Goal: Task Accomplishment & Management: Manage account settings

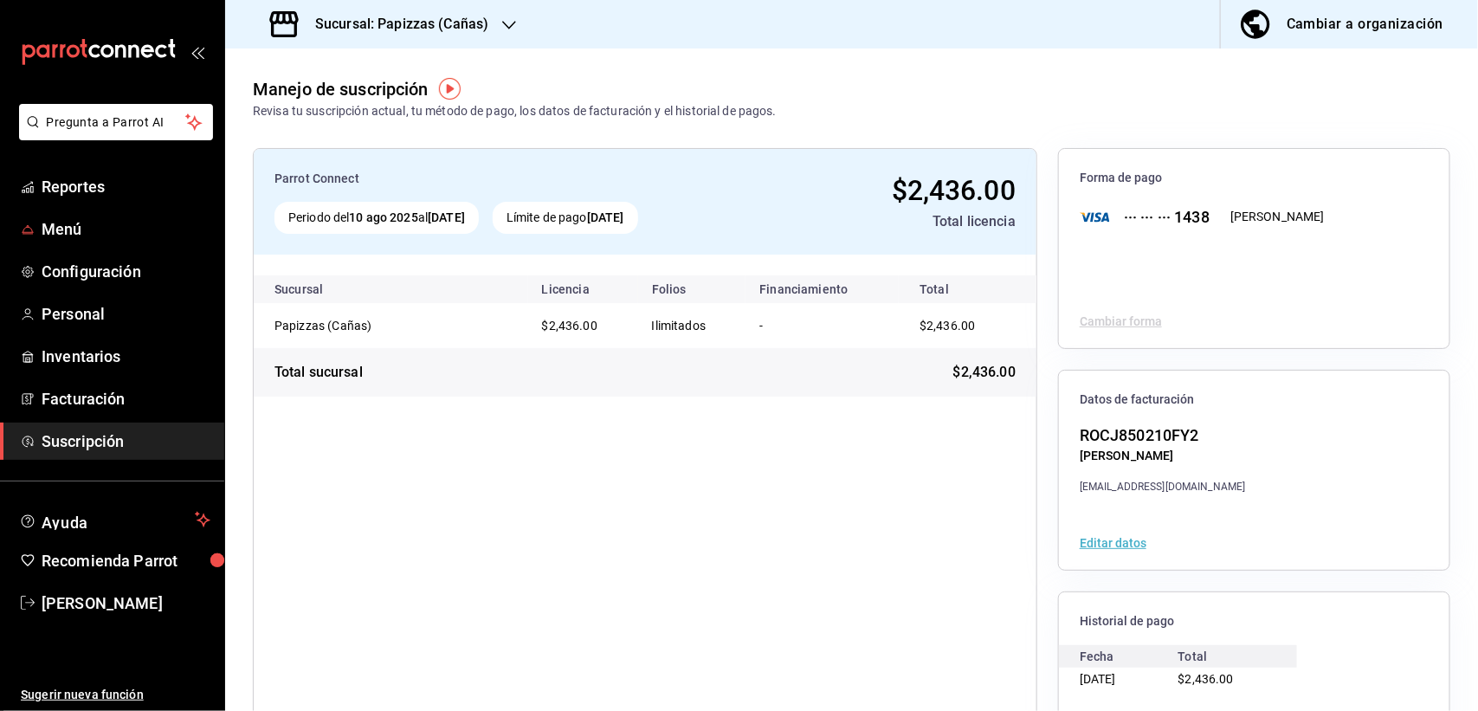
click at [472, 23] on h3 "Sucursal: Papizzas (Cañas)" at bounding box center [394, 24] width 187 height 21
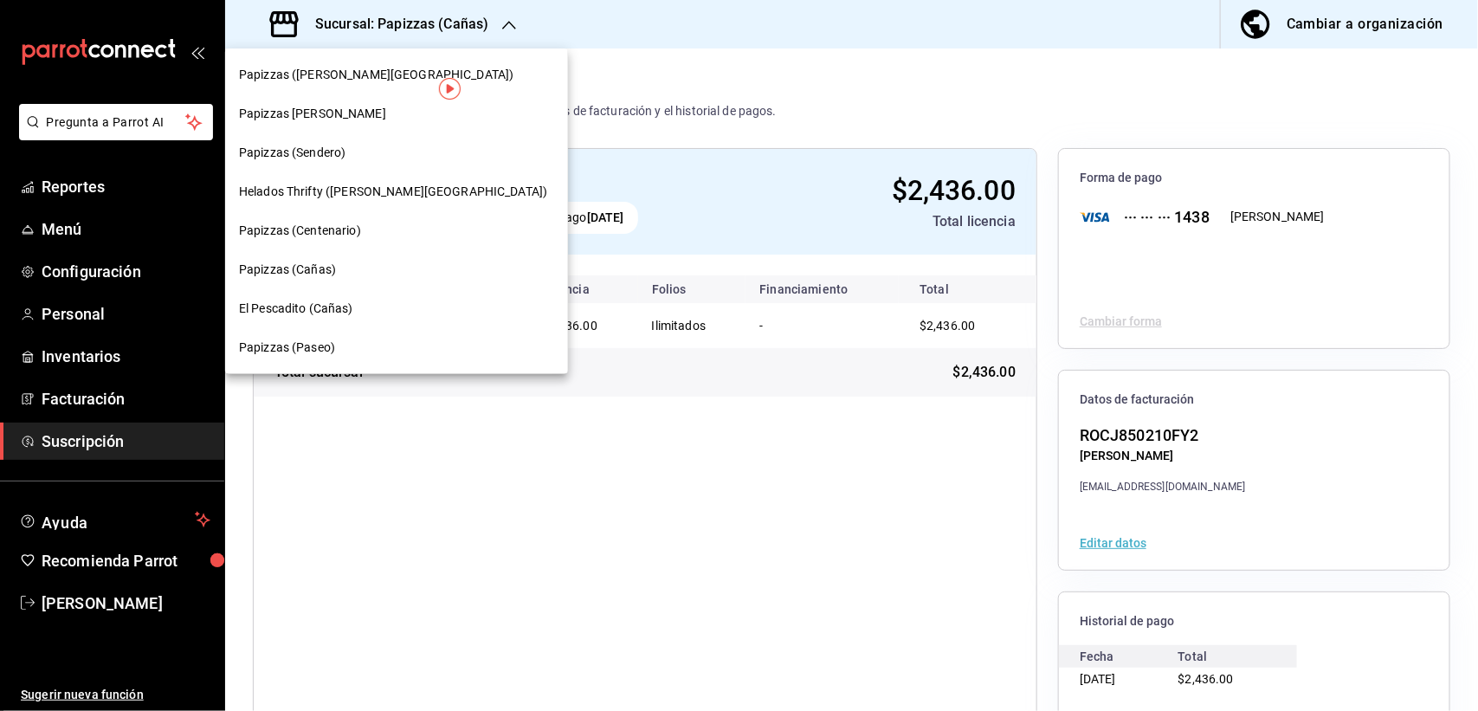
click at [309, 312] on span "El Pescadito (Cañas)" at bounding box center [296, 309] width 114 height 18
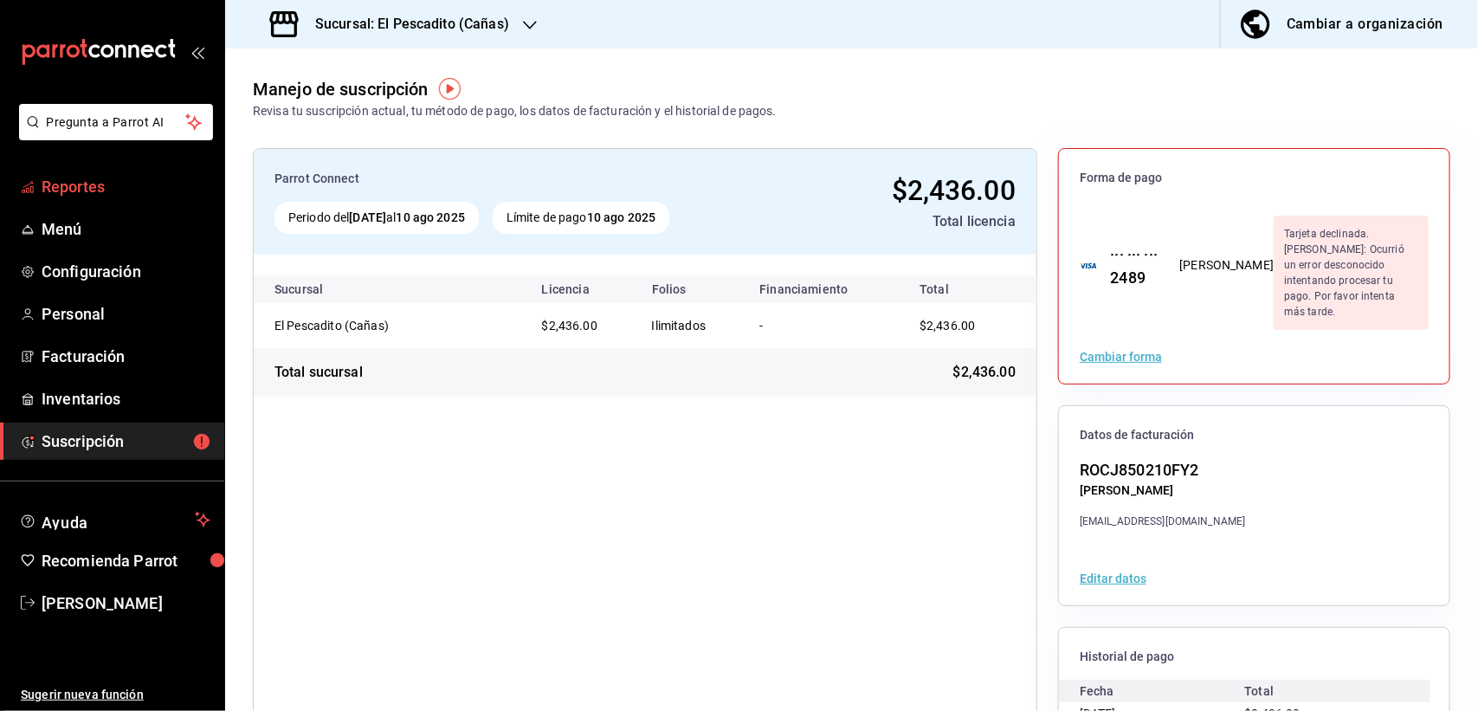
click at [81, 184] on span "Reportes" at bounding box center [126, 186] width 169 height 23
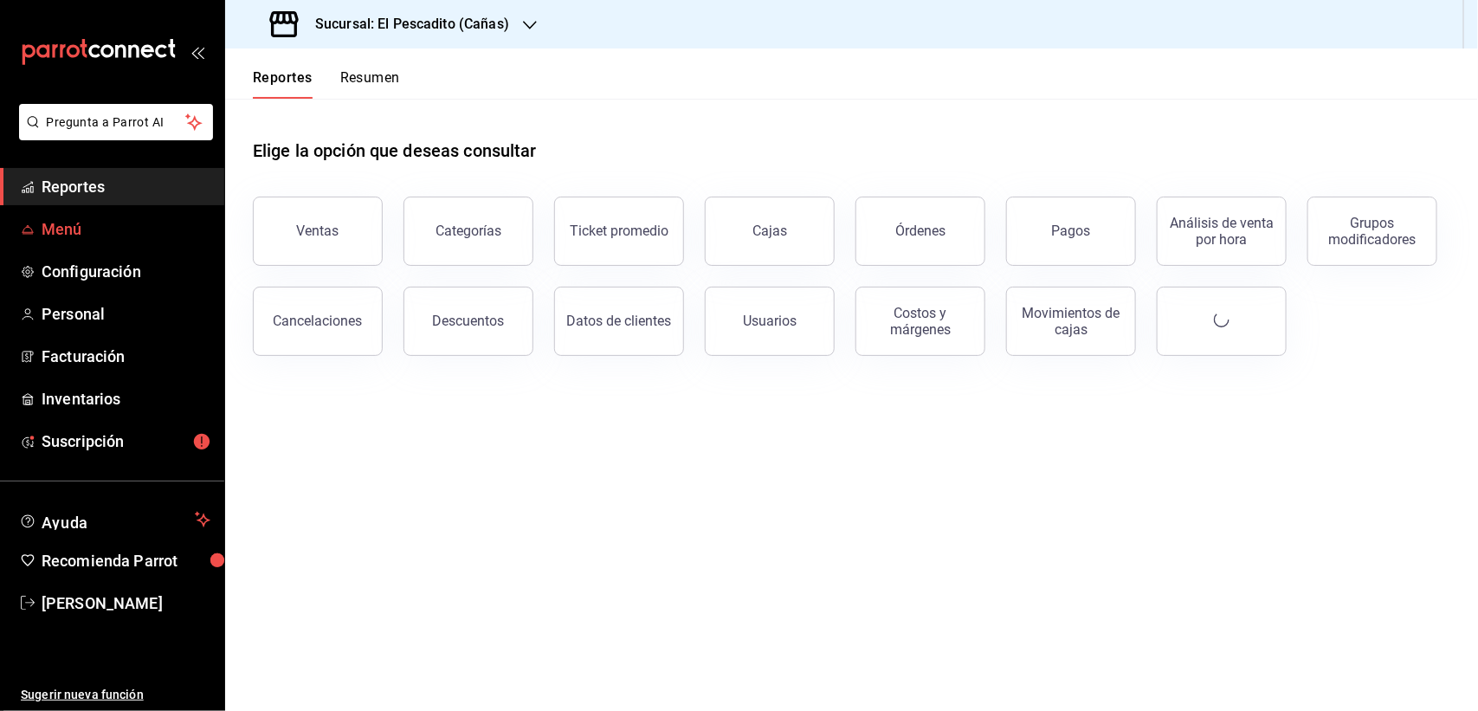
click at [89, 229] on span "Menú" at bounding box center [126, 228] width 169 height 23
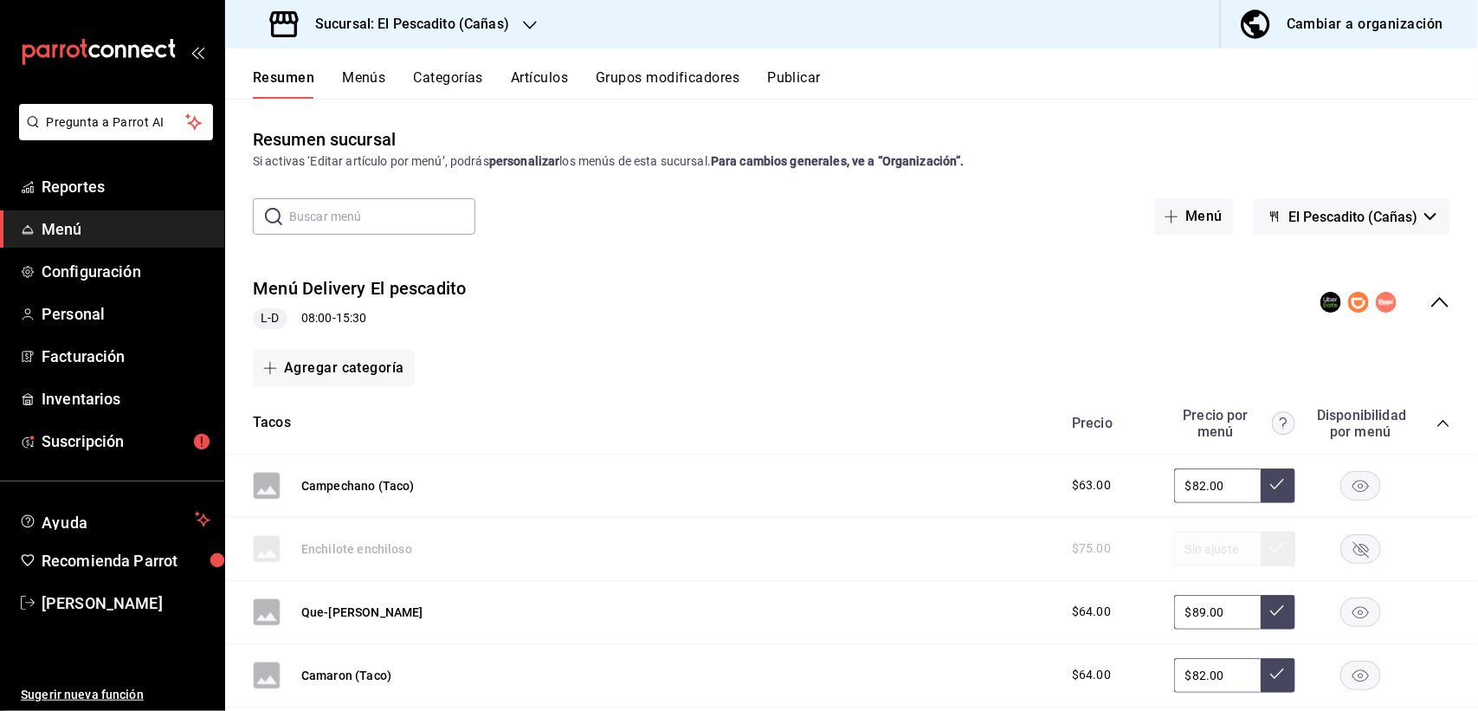
click at [1386, 212] on span "El Pescadito (Cañas)" at bounding box center [1352, 217] width 129 height 16
click at [824, 83] on div at bounding box center [739, 355] width 1478 height 711
click at [819, 80] on button "Publicar" at bounding box center [794, 83] width 54 height 29
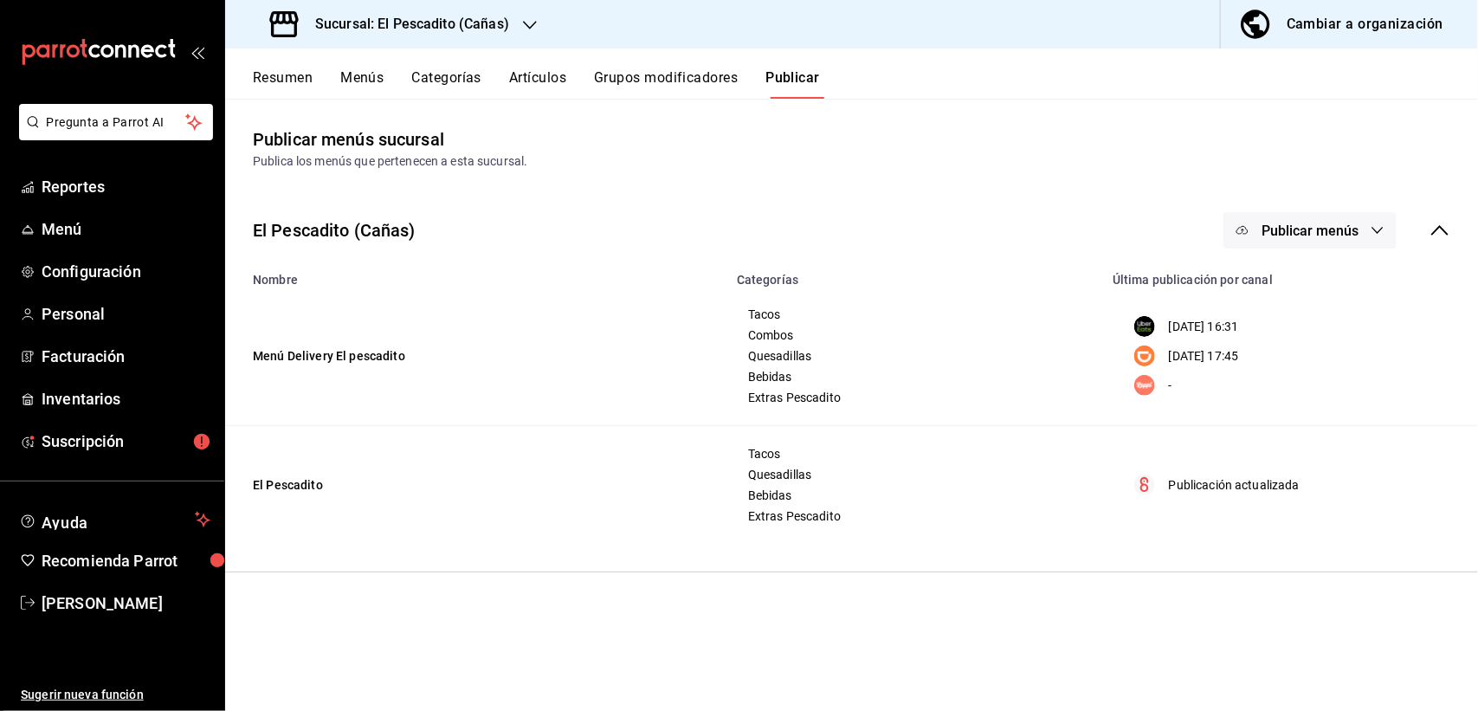
click at [294, 78] on button "Resumen" at bounding box center [283, 83] width 60 height 29
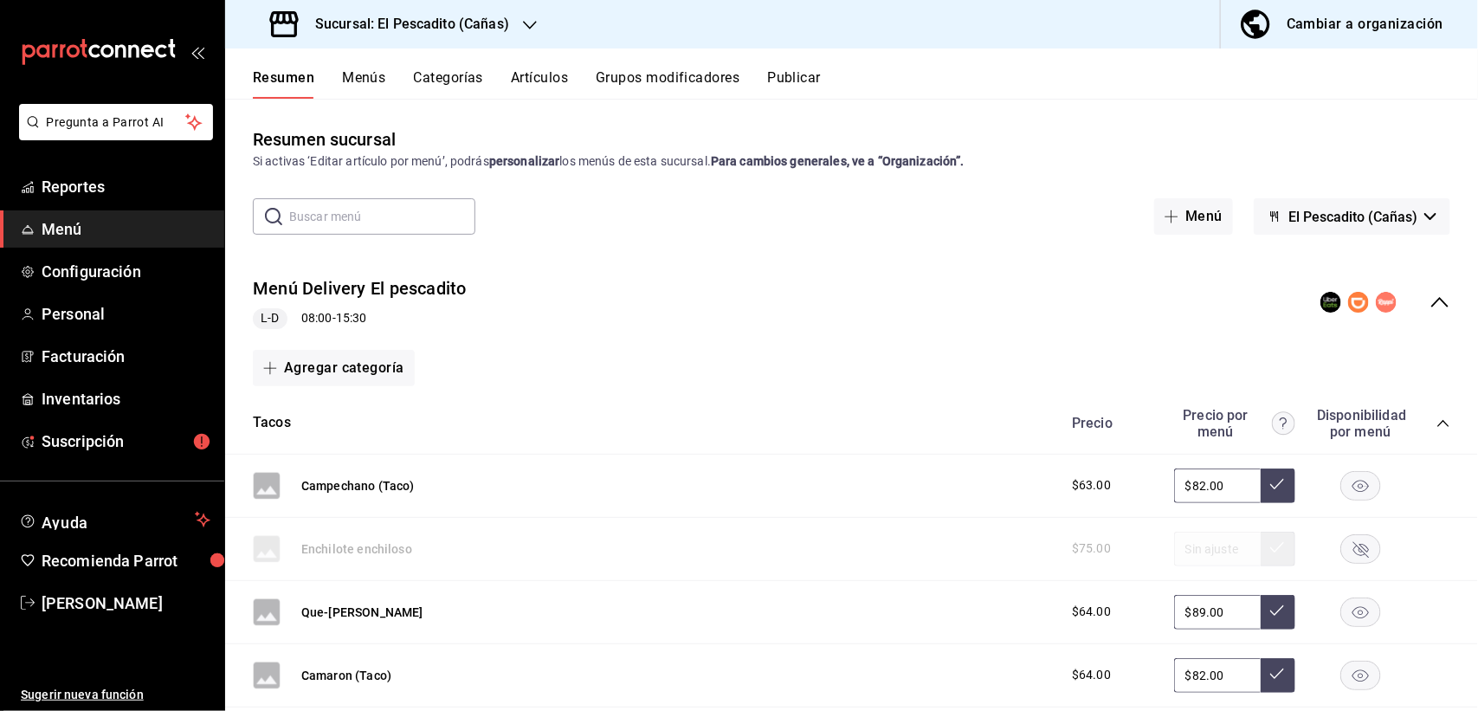
click at [1429, 306] on icon "collapse-menu-row" at bounding box center [1439, 302] width 21 height 21
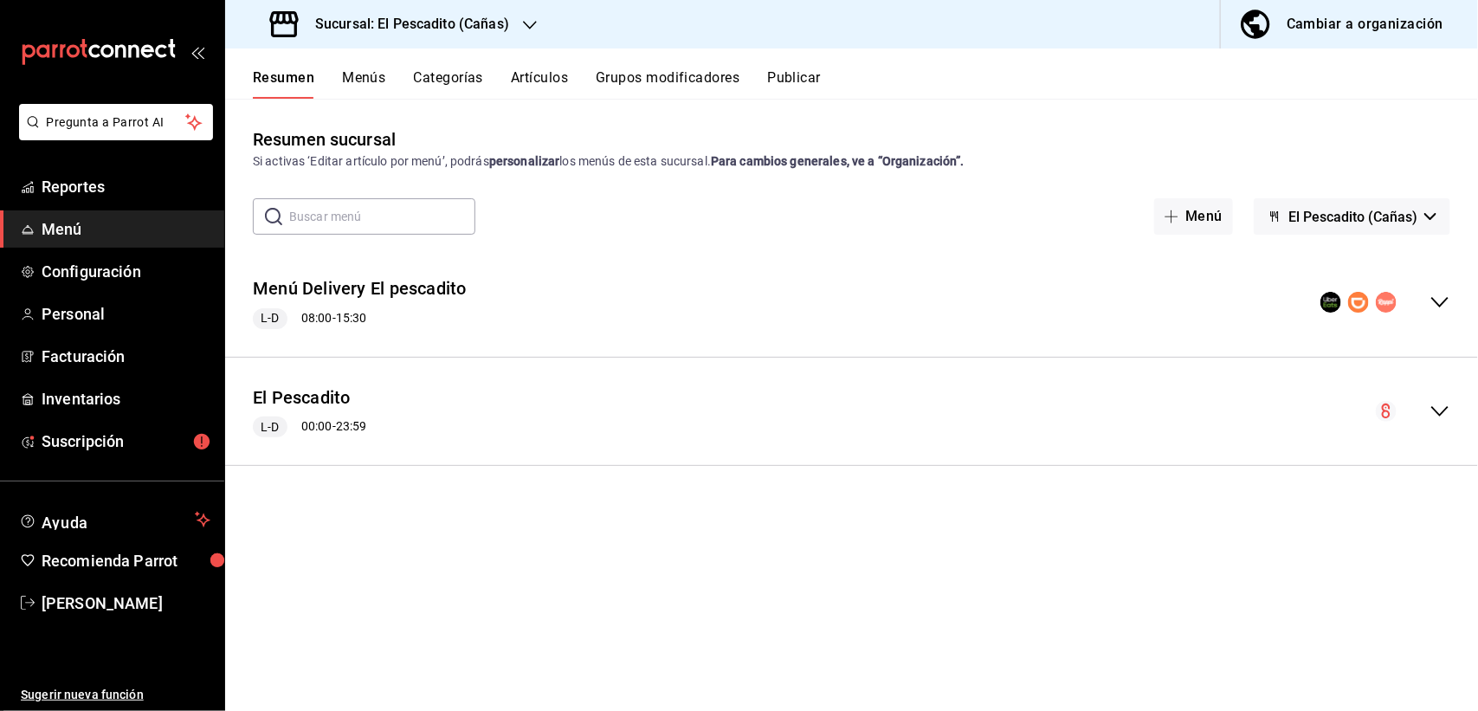
click at [1421, 306] on div "collapse-menu-row" at bounding box center [1385, 302] width 130 height 21
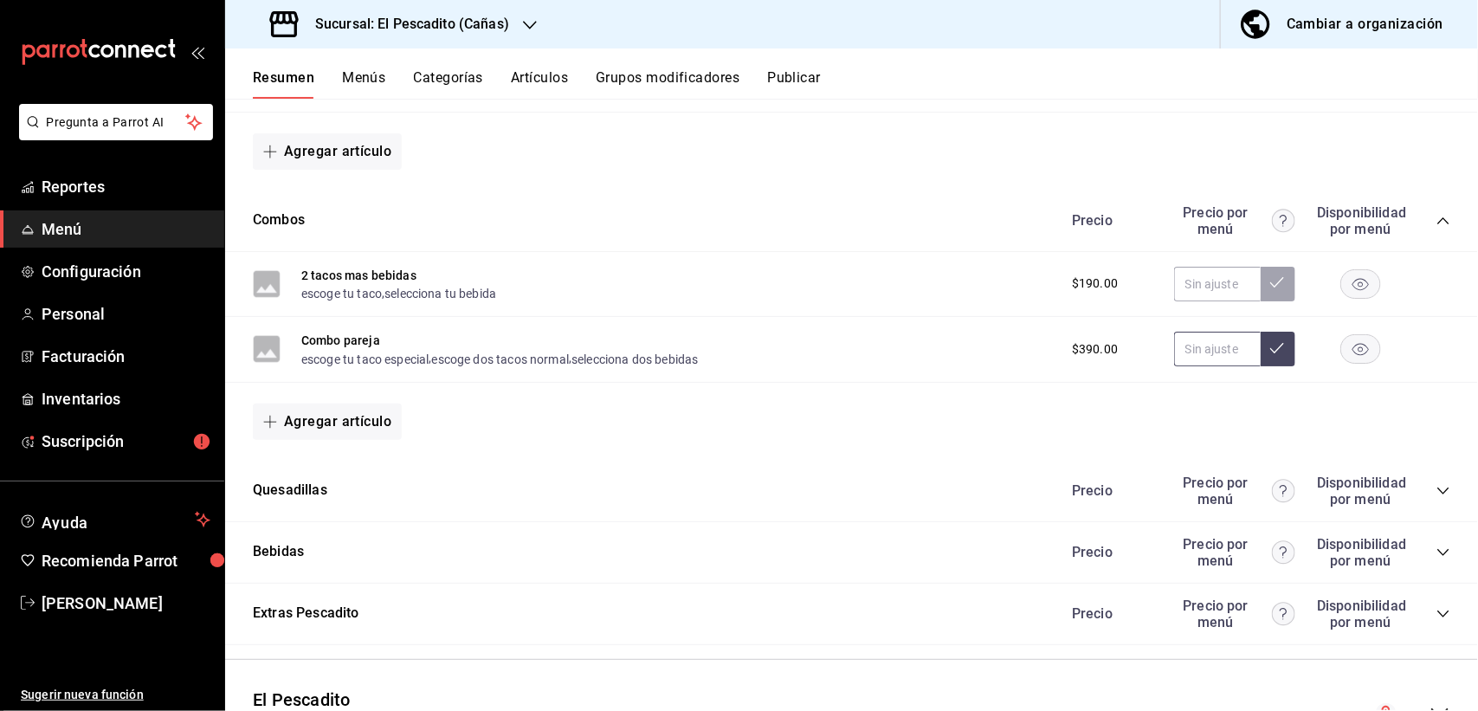
scroll to position [1067, 0]
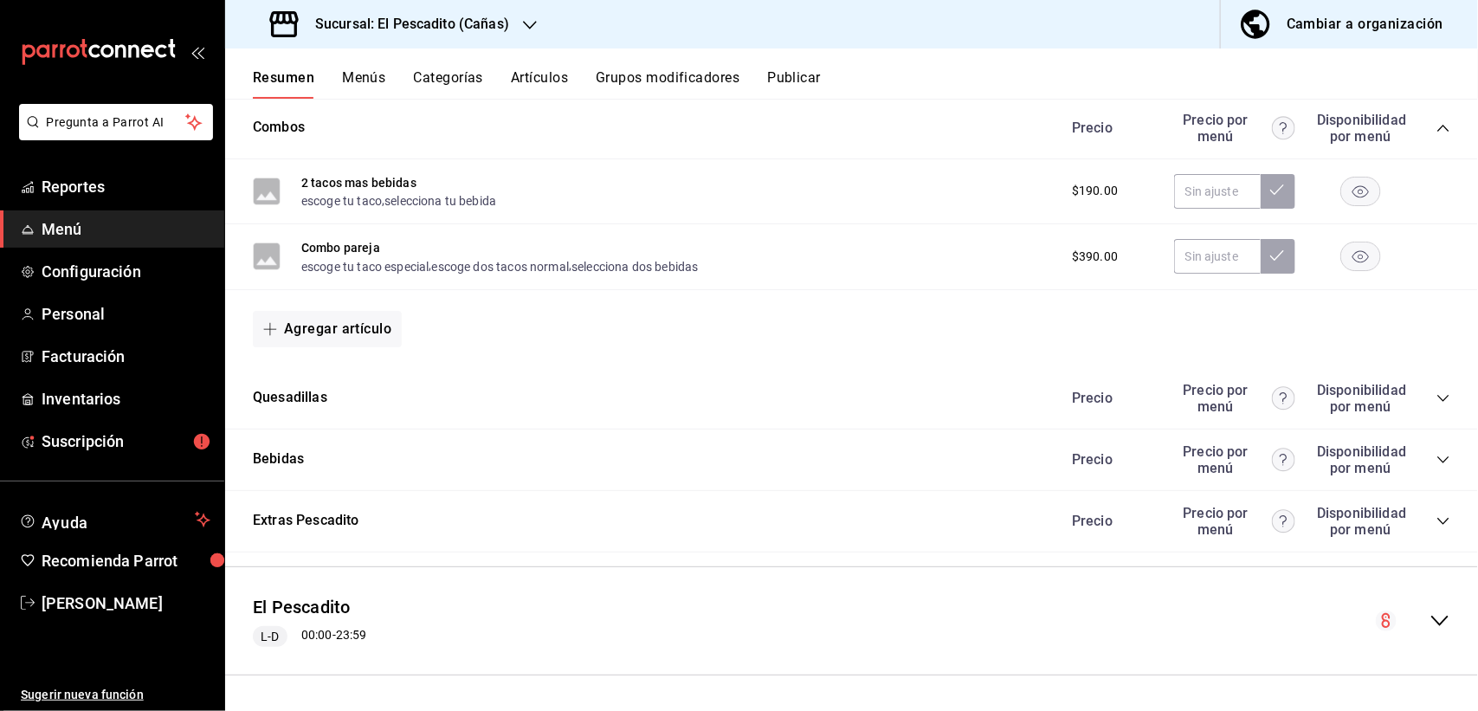
click at [1436, 398] on icon "collapse-category-row" at bounding box center [1443, 398] width 14 height 14
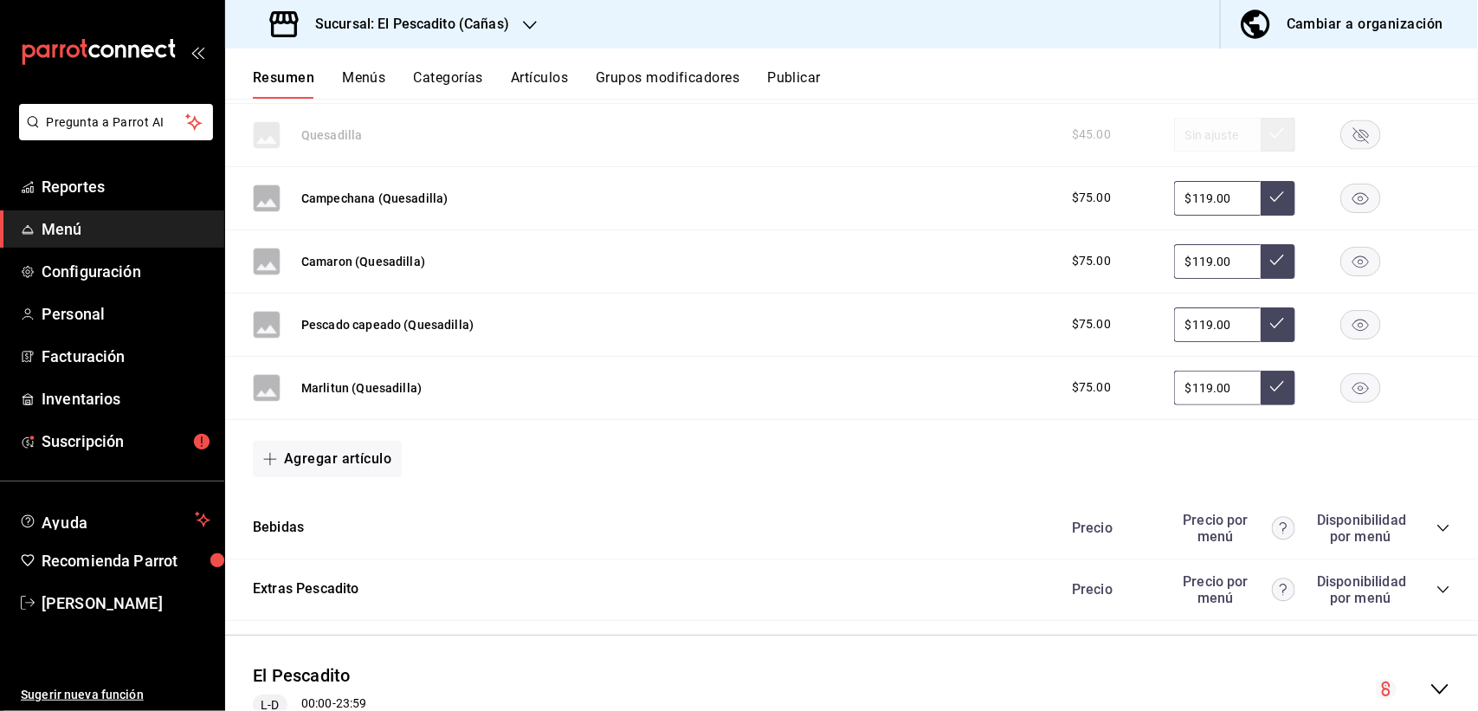
scroll to position [1463, 0]
